Goal: Obtain resource: Obtain resource

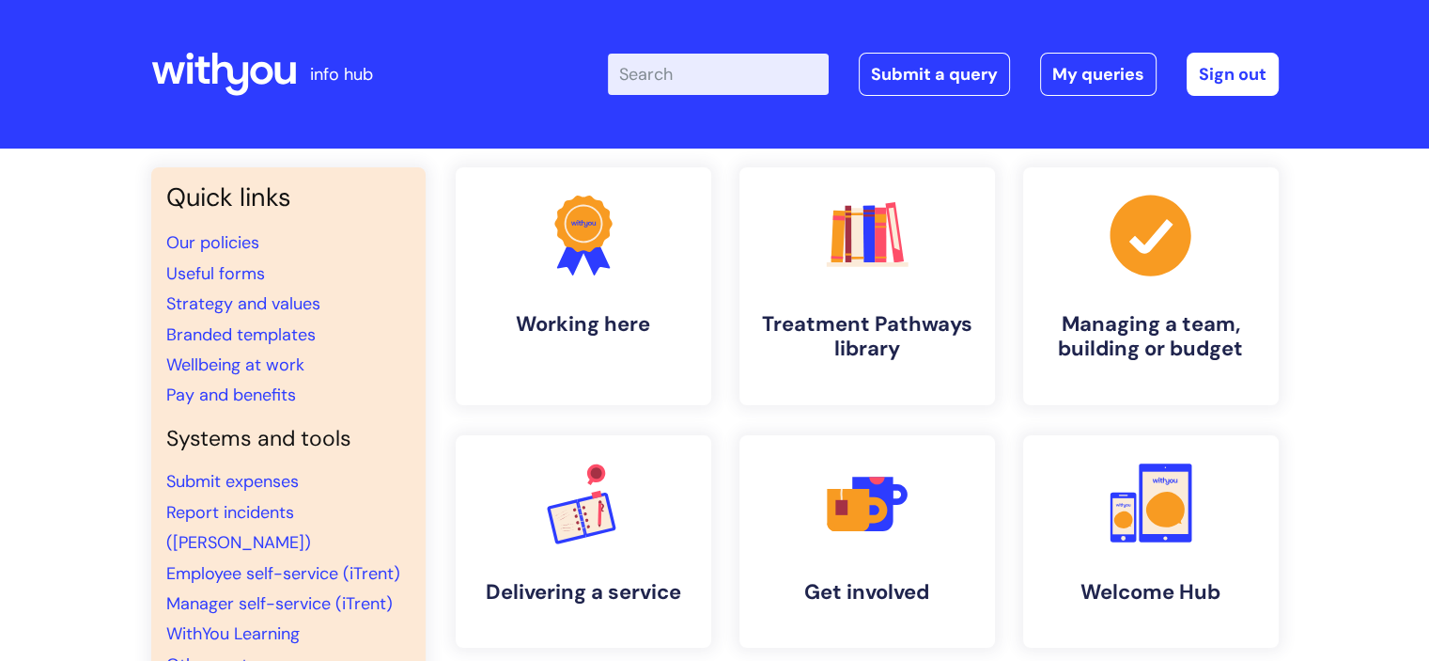
click at [654, 77] on input "Enter your search term here..." at bounding box center [718, 74] width 221 height 41
type input "maternity leaev"
click button "Search" at bounding box center [0, 0] width 0 height 0
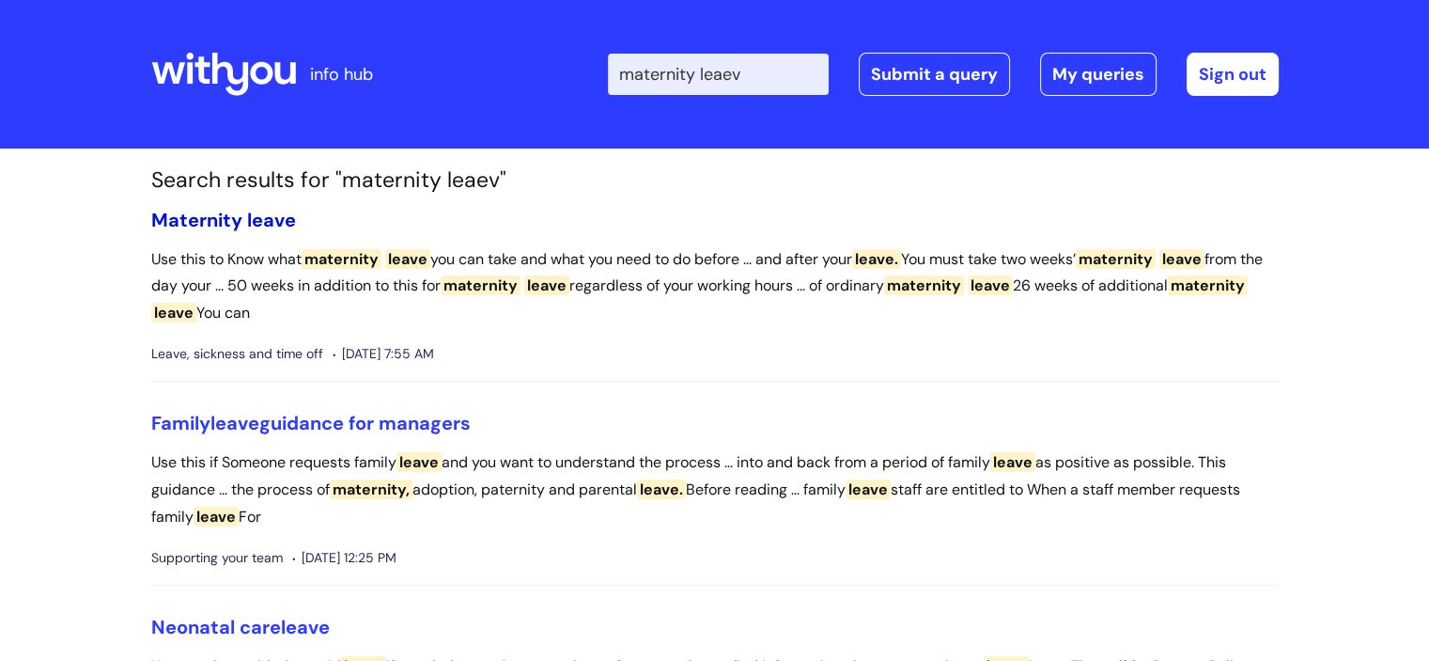
click at [234, 217] on span "Maternity" at bounding box center [196, 220] width 91 height 24
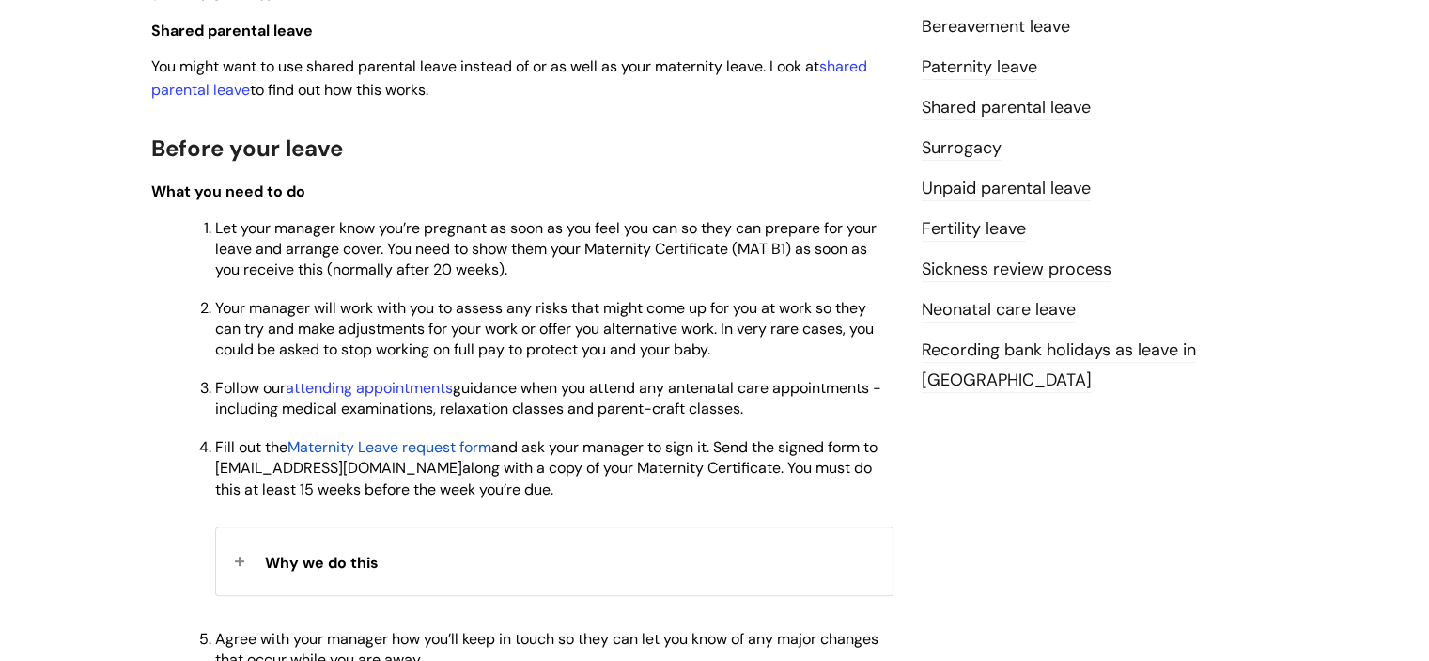
scroll to position [752, 0]
click at [357, 461] on span "and ask your manager to sign it. Send the signed form to [EMAIL_ADDRESS][DOMAIN…" at bounding box center [546, 456] width 663 height 40
click at [357, 454] on span "Maternity Leave request form" at bounding box center [390, 446] width 204 height 20
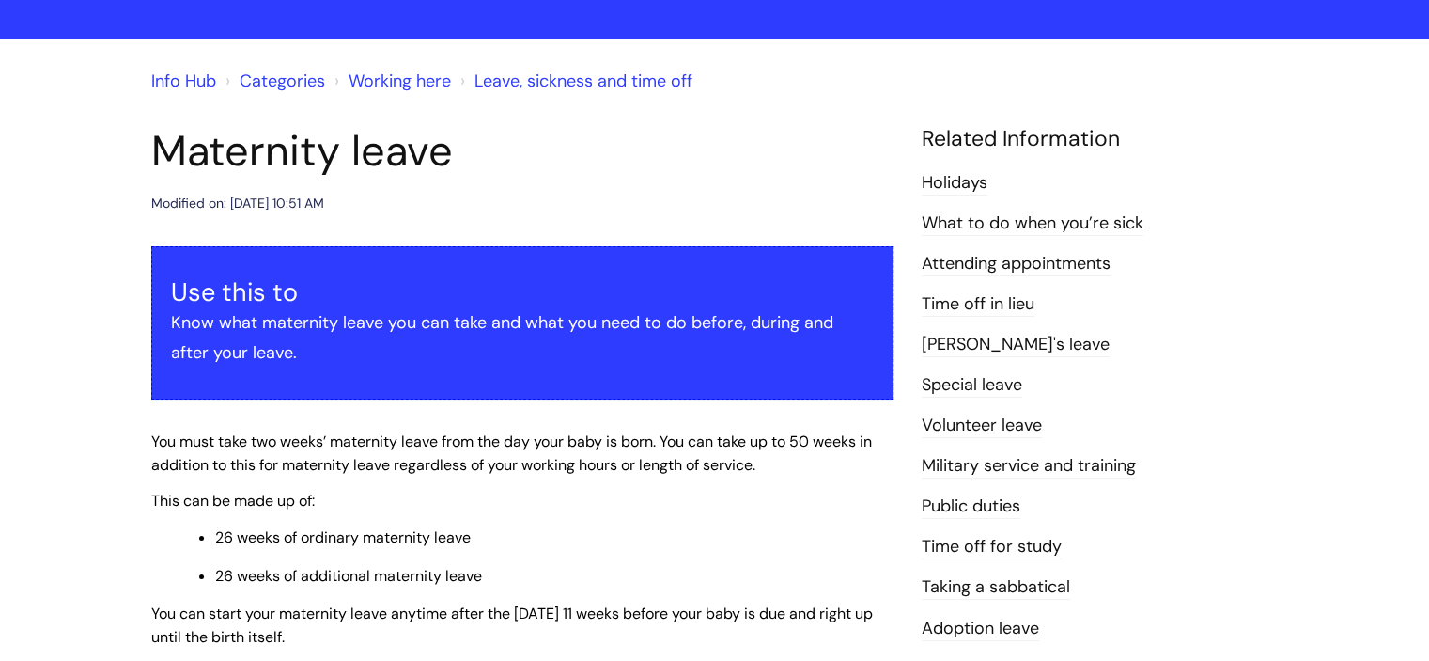
scroll to position [105, 0]
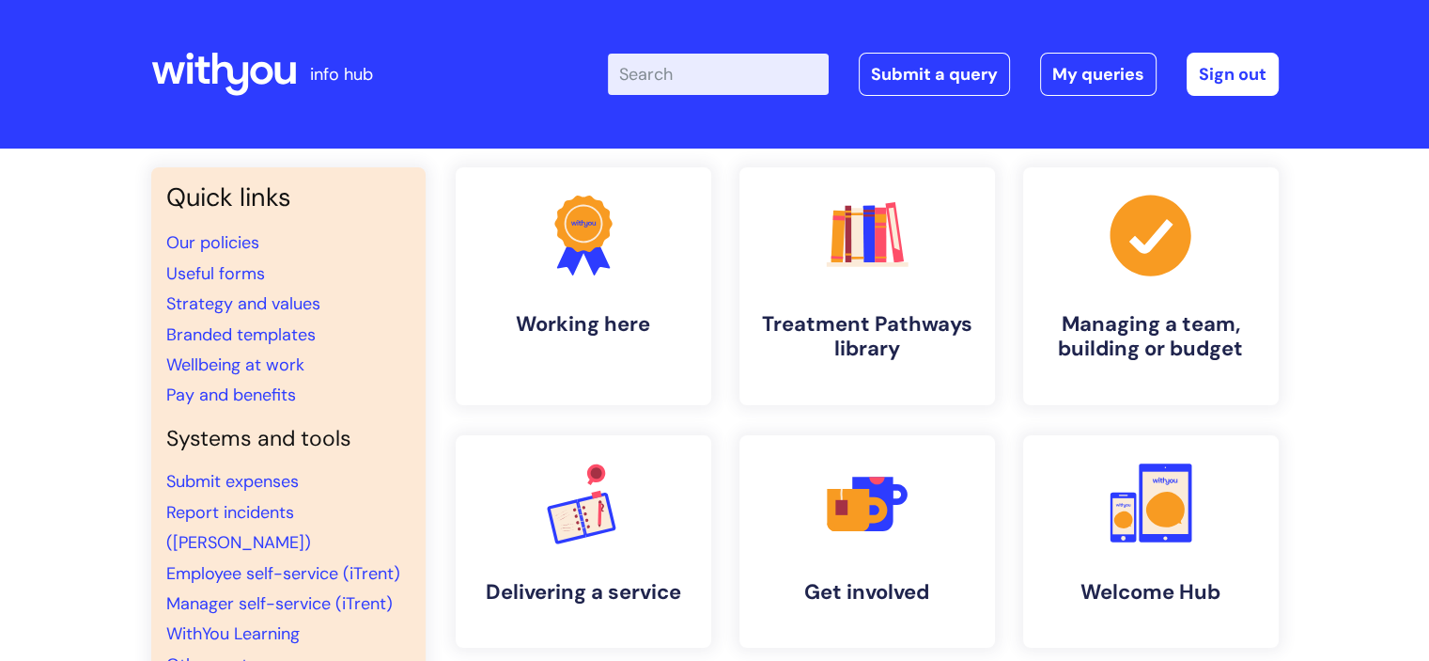
click at [643, 79] on input "Enter your search term here..." at bounding box center [718, 74] width 221 height 41
type input "maternity leaev"
click button "Search" at bounding box center [0, 0] width 0 height 0
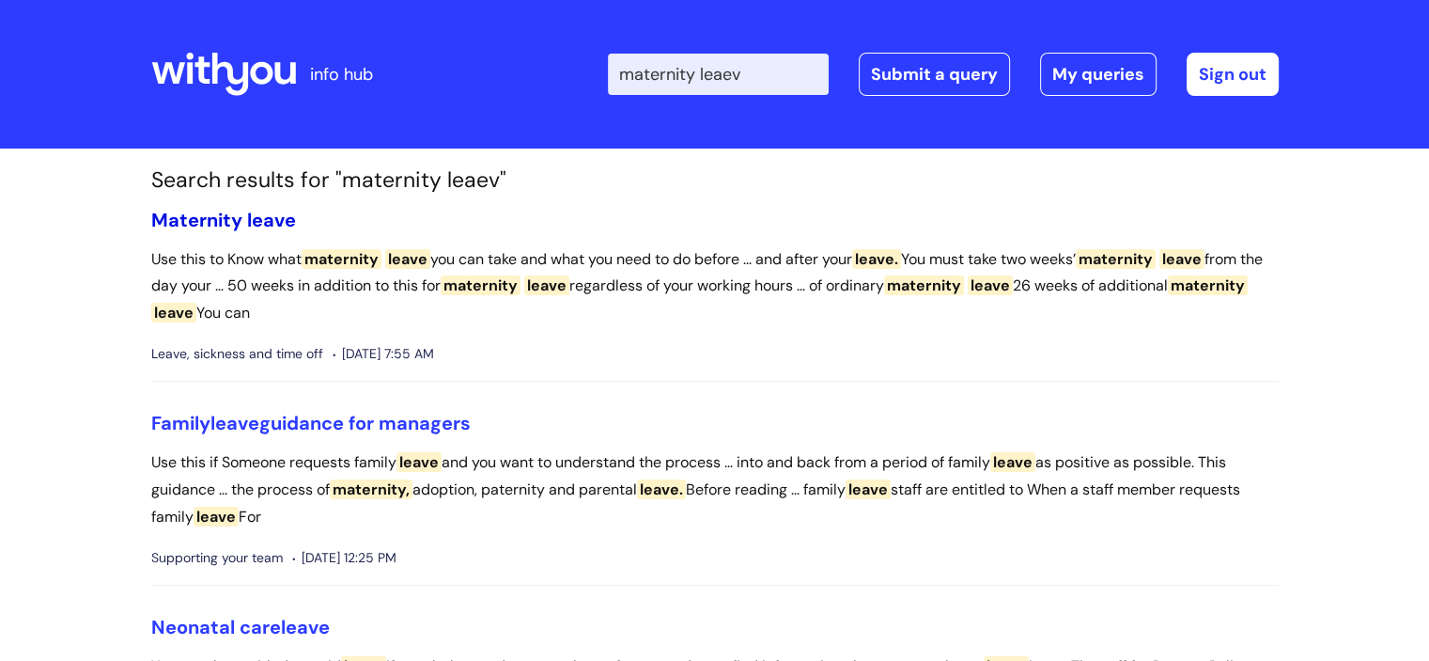
click at [214, 221] on span "Maternity" at bounding box center [196, 220] width 91 height 24
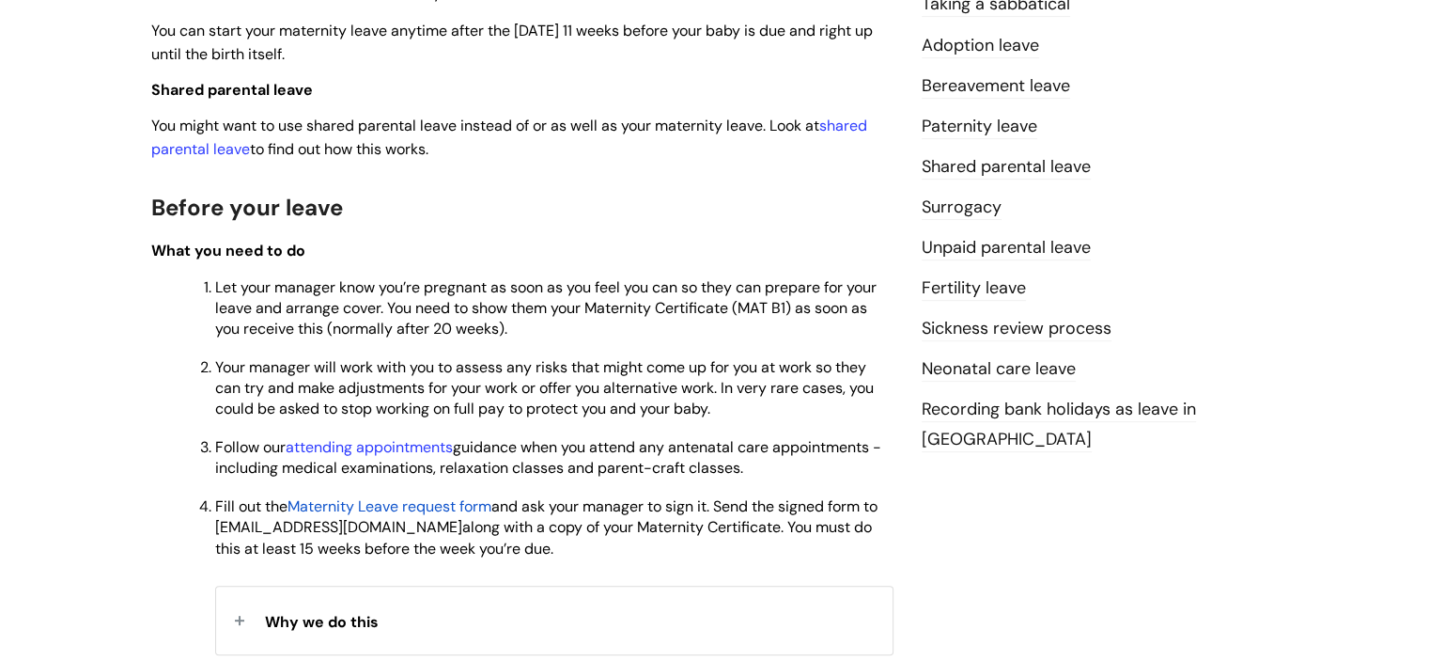
scroll to position [940, 0]
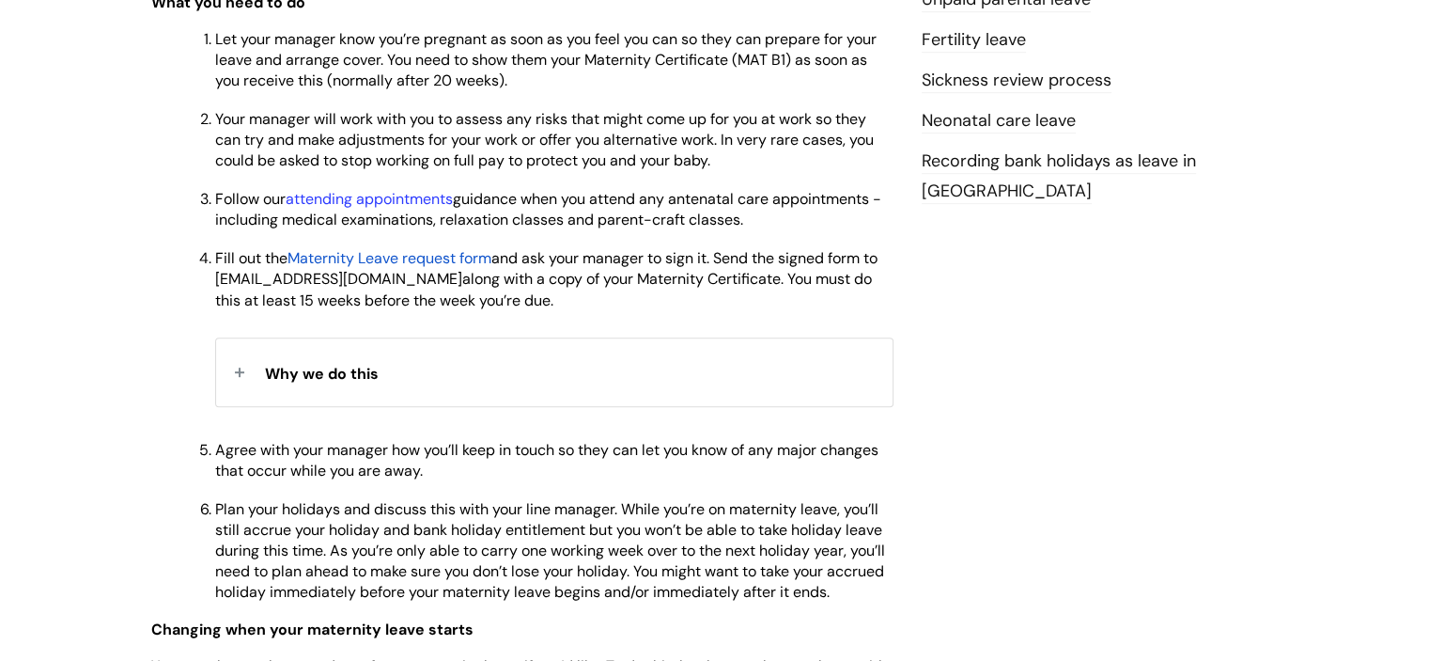
click at [413, 268] on span "Maternity Leave request form" at bounding box center [390, 258] width 204 height 20
